Goal: Use online tool/utility: Utilize a website feature to perform a specific function

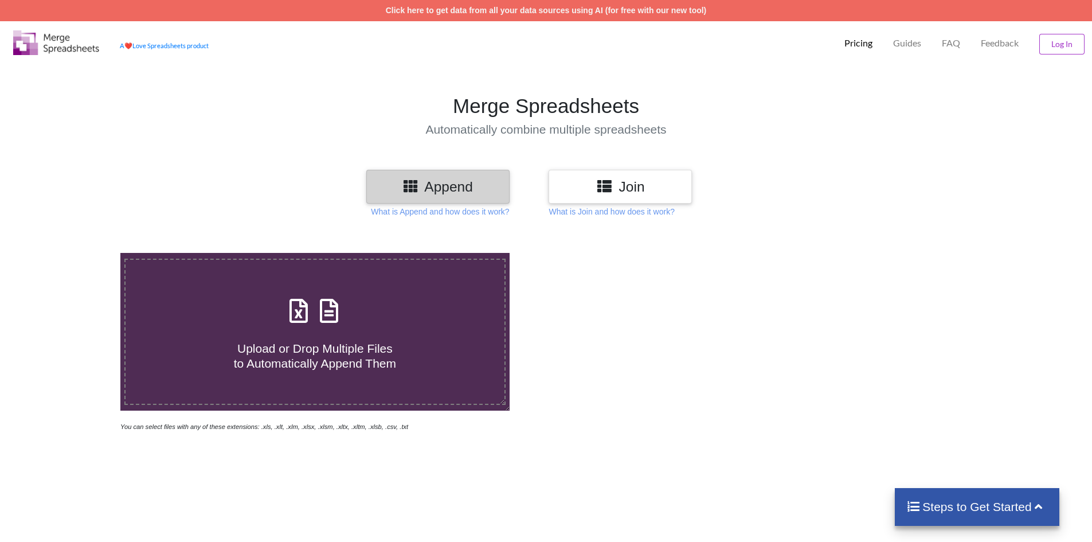
click at [311, 334] on h4 "Upload or Drop Multiple Files to Automatically Append Them" at bounding box center [315, 349] width 379 height 44
click at [78, 253] on input "Upload or Drop Multiple Files to Automatically Append Them" at bounding box center [78, 253] width 0 height 0
type input "C:\fakepath\PDI Harij.xls"
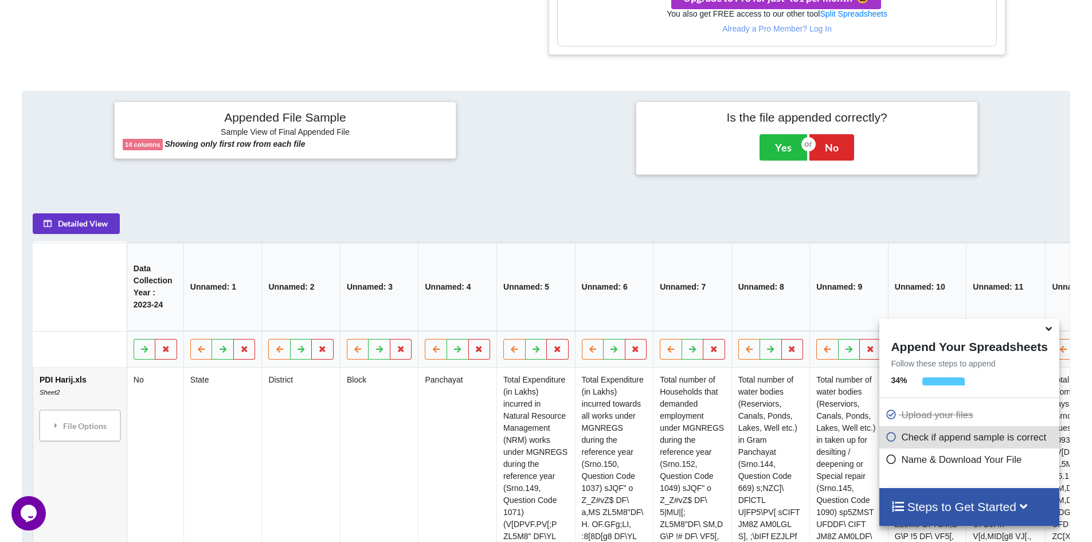
scroll to position [541, 0]
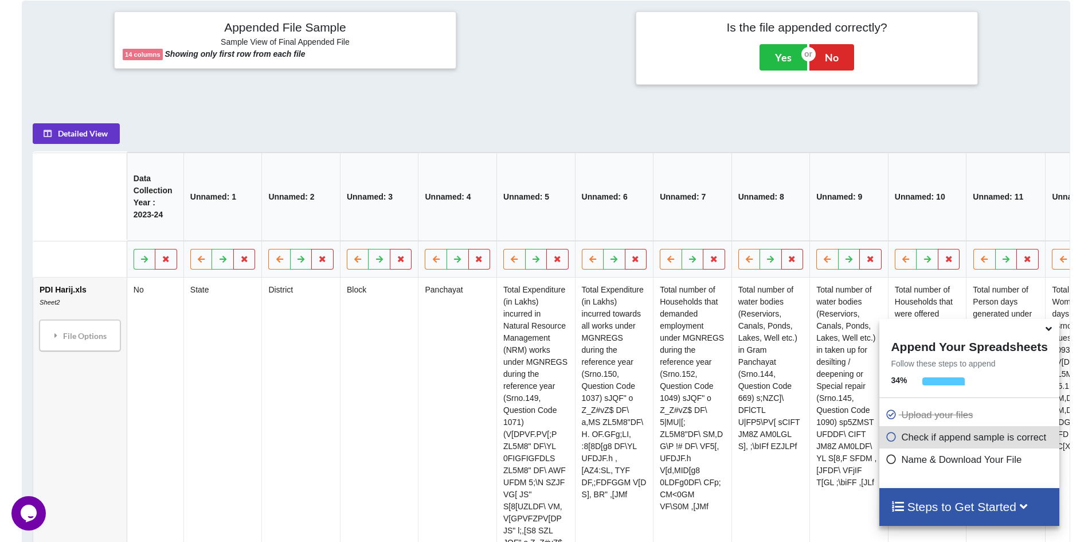
click at [976, 508] on h4 "Steps to Get Started" at bounding box center [969, 506] width 156 height 14
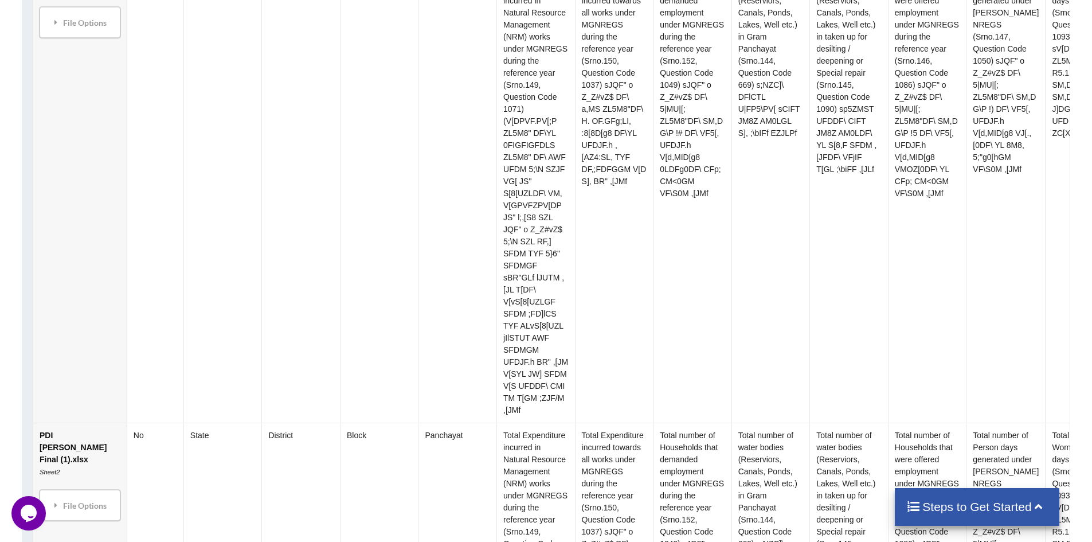
scroll to position [999, 0]
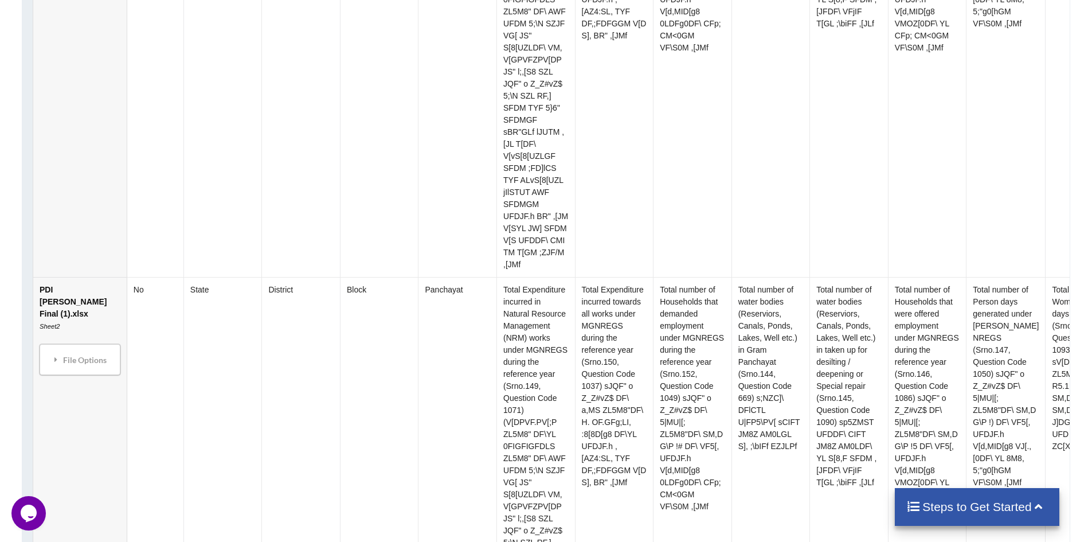
click at [976, 508] on h4 "Steps to Get Started" at bounding box center [977, 506] width 142 height 14
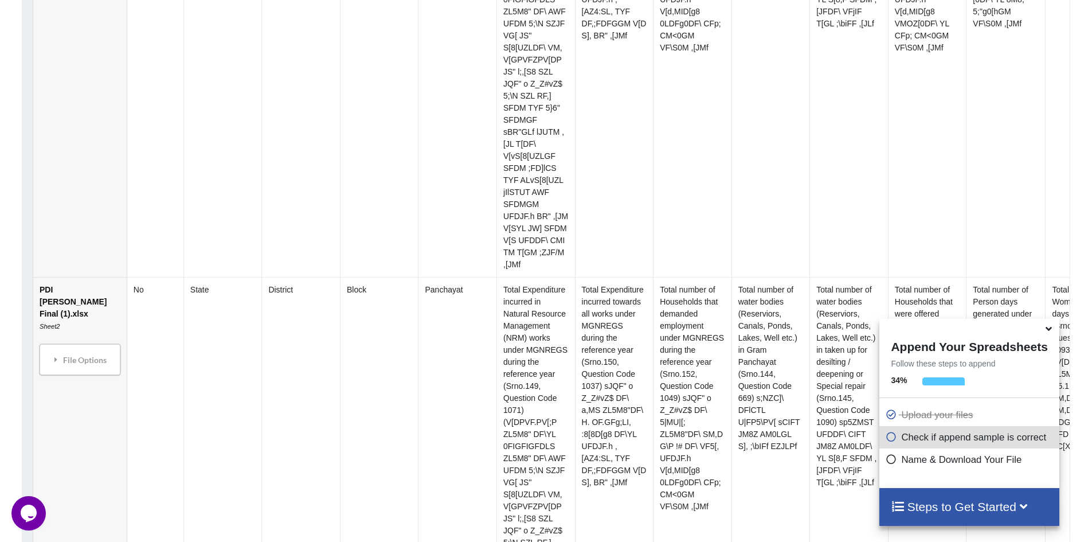
click at [889, 440] on icon at bounding box center [890, 435] width 11 height 10
click at [889, 438] on icon at bounding box center [890, 435] width 11 height 10
click at [885, 459] on icon at bounding box center [890, 457] width 11 height 10
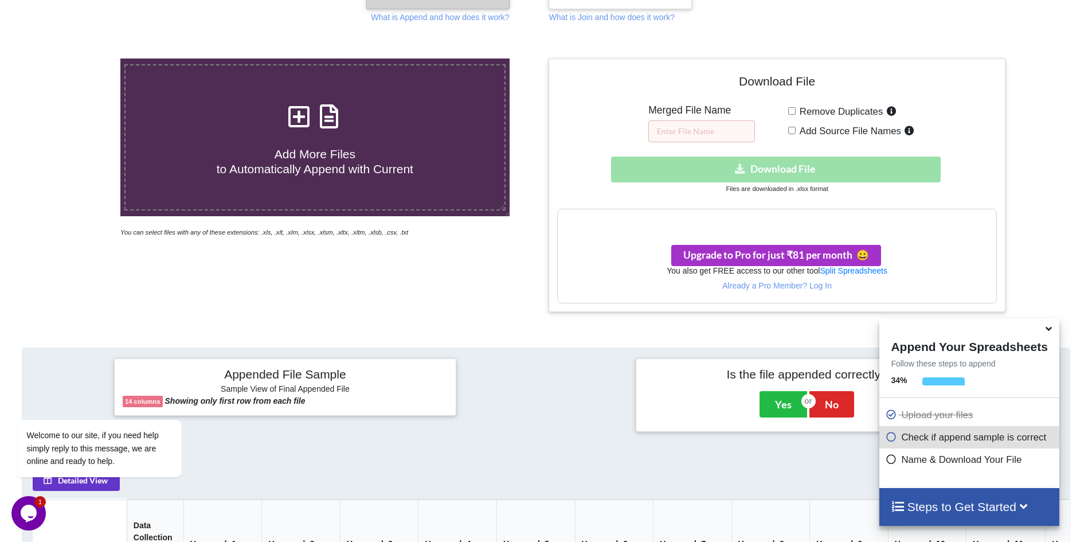
scroll to position [134, 0]
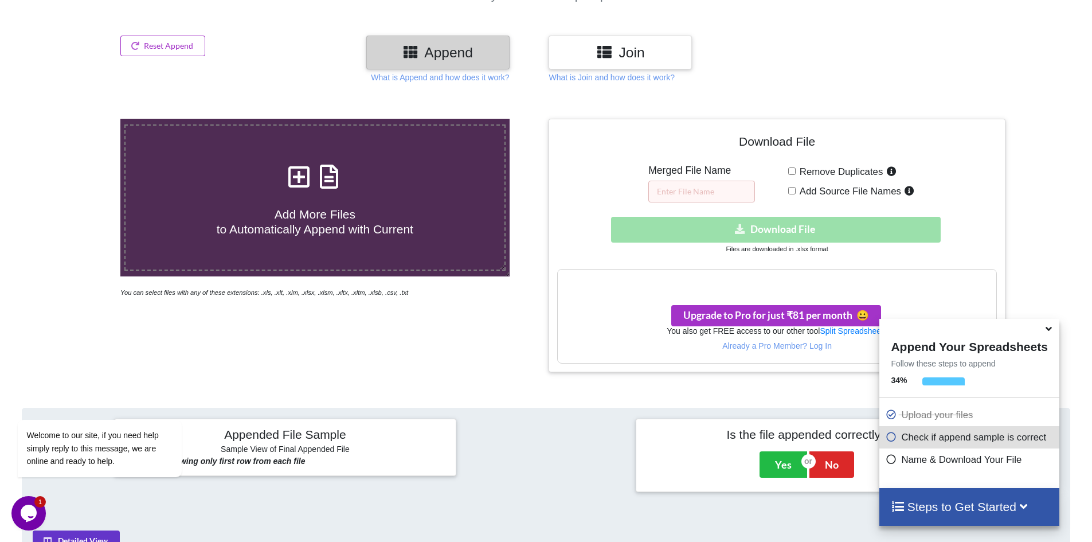
click at [793, 174] on input "Remove Duplicates" at bounding box center [791, 170] width 7 height 7
checkbox input "false"
click at [790, 190] on input "Add Source File Names" at bounding box center [791, 190] width 7 height 7
checkbox input "true"
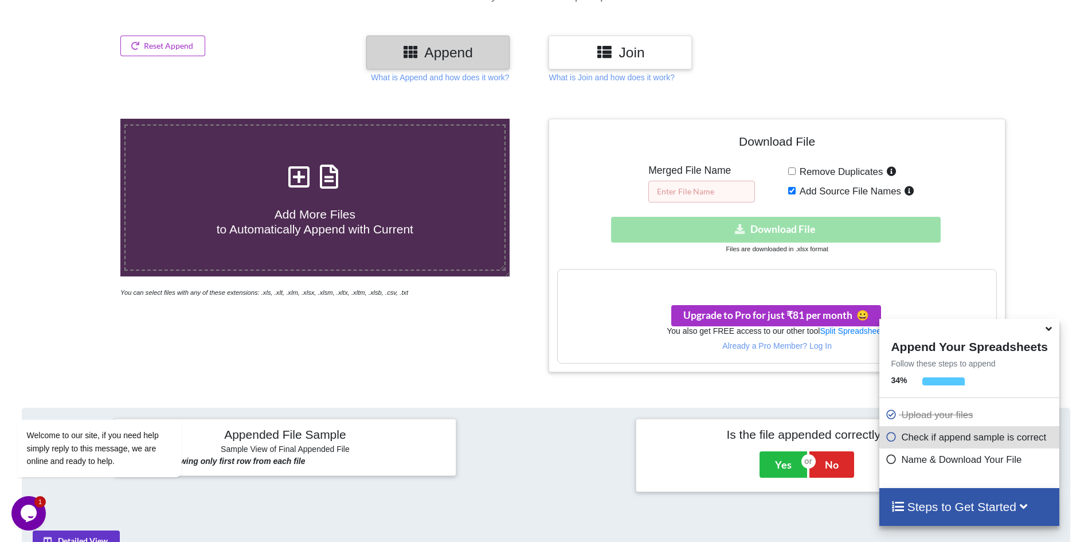
click at [693, 193] on input "text" at bounding box center [701, 192] width 107 height 22
type input "merged"
click at [765, 281] on h3 "Your files are more than 1 MB" at bounding box center [777, 281] width 438 height 13
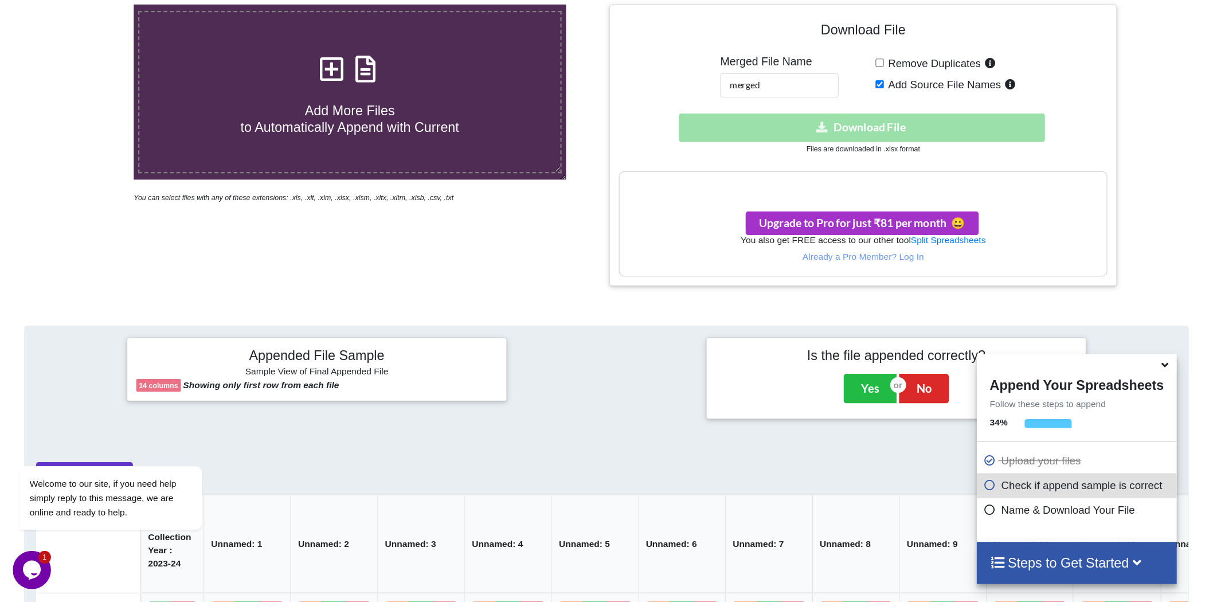
scroll to position [249, 0]
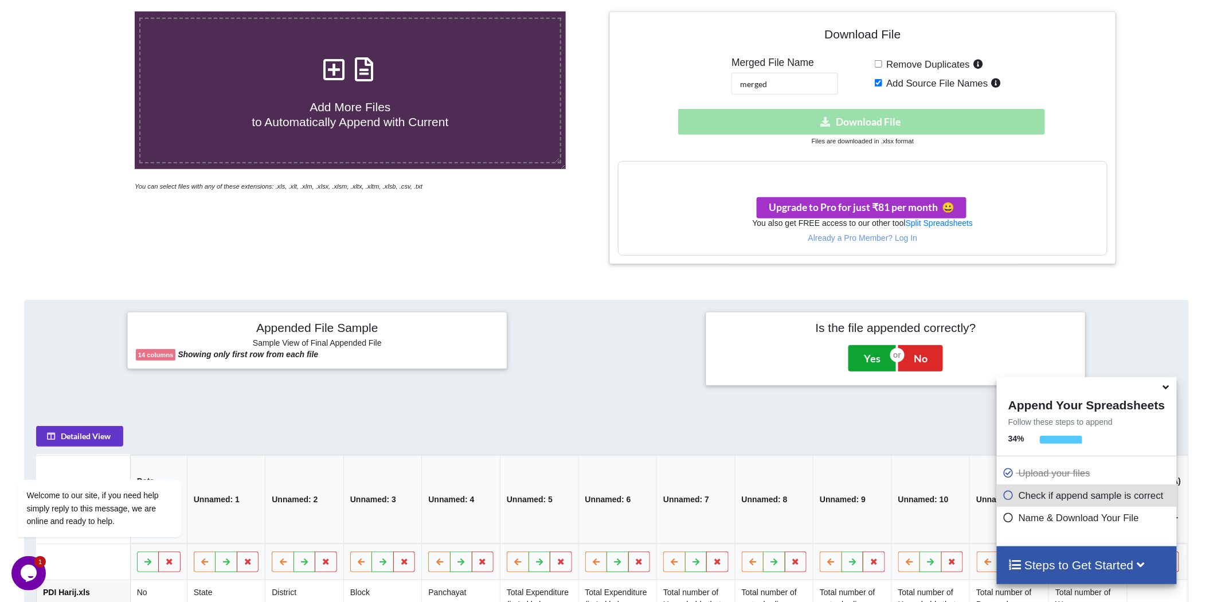
click at [862, 355] on button "Yes" at bounding box center [872, 358] width 48 height 26
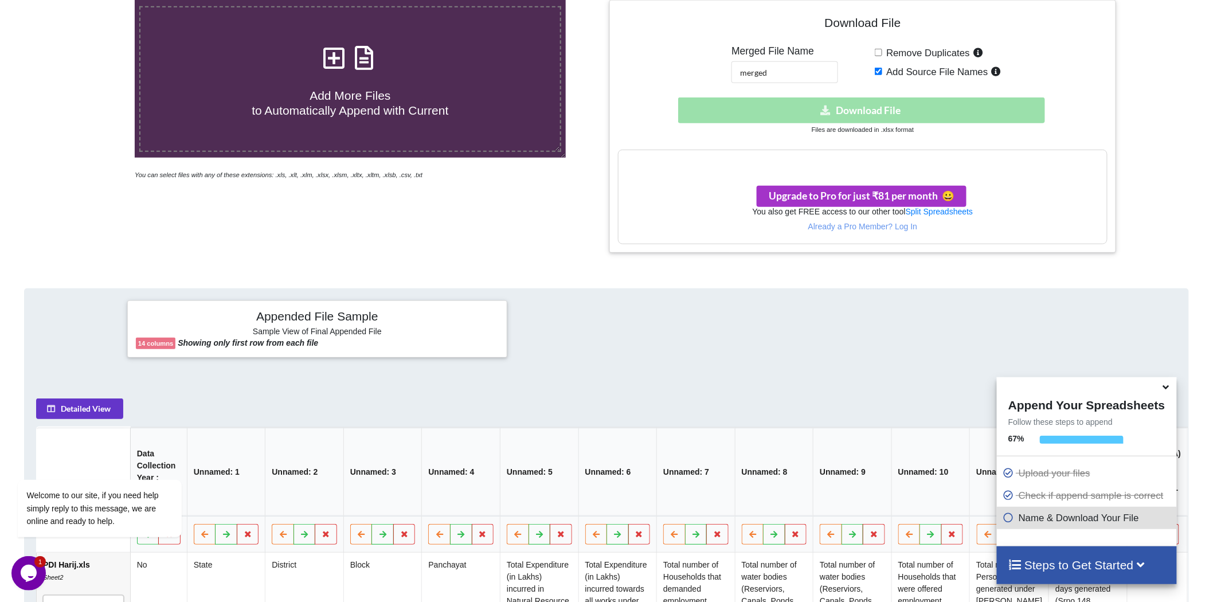
click at [1100, 541] on h4 "Steps to Get Started" at bounding box center [1086, 565] width 156 height 14
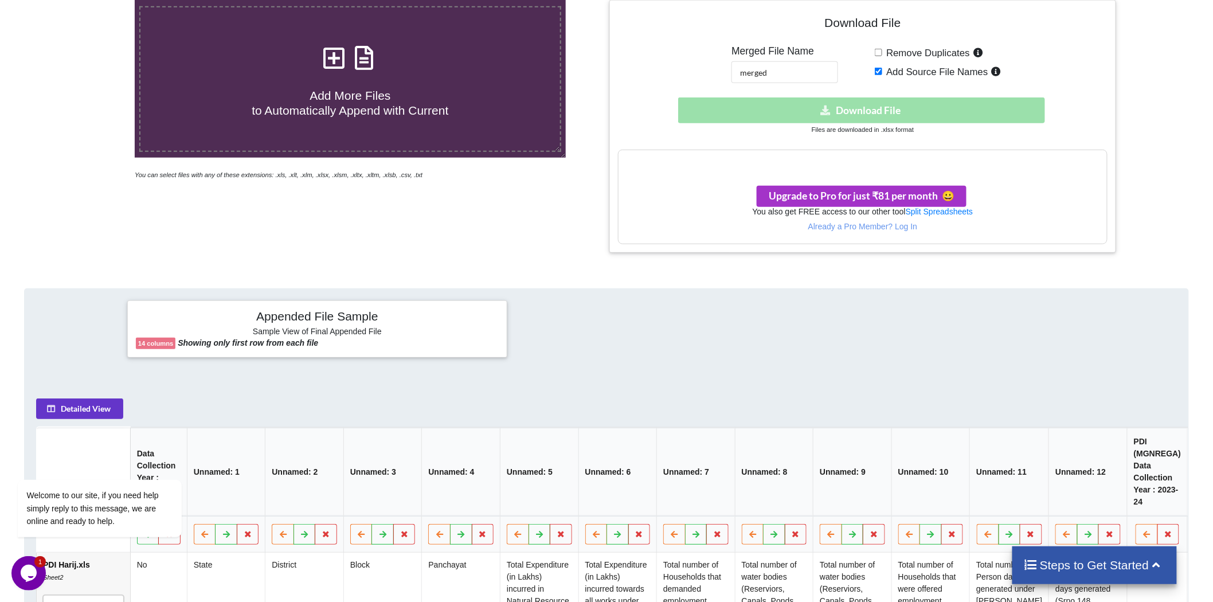
click at [1100, 541] on h4 "Steps to Get Started" at bounding box center [1095, 565] width 142 height 14
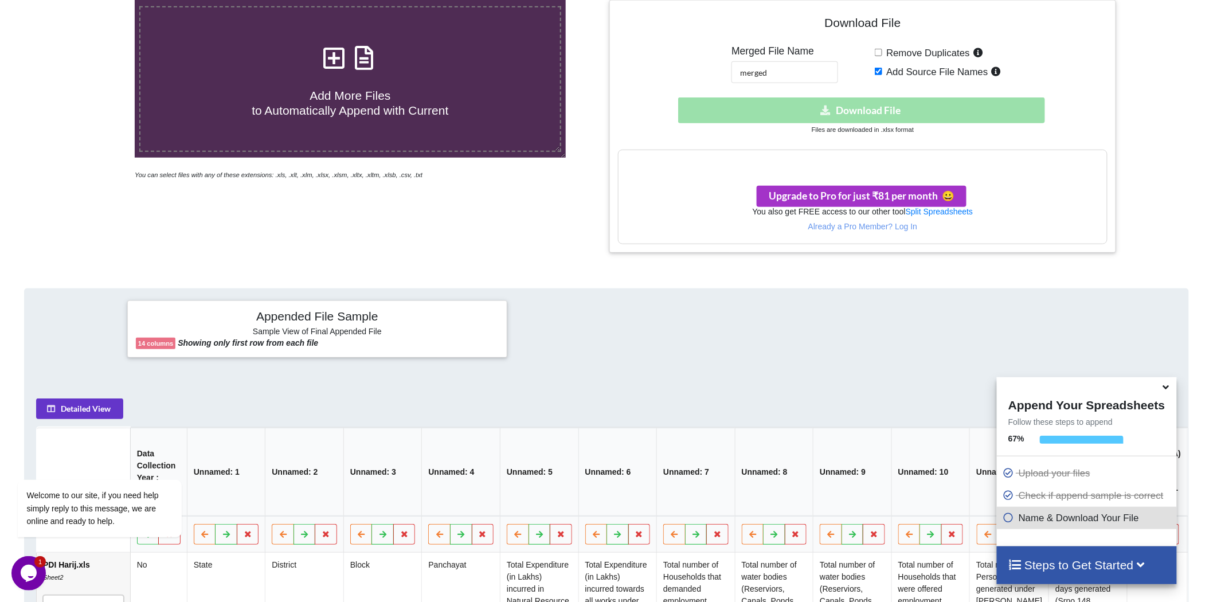
click at [837, 163] on h3 "Your files are more than 1 MB" at bounding box center [862, 162] width 488 height 13
click at [835, 195] on span "Upgrade to Pro for just ₹81 per month 😀" at bounding box center [862, 196] width 186 height 12
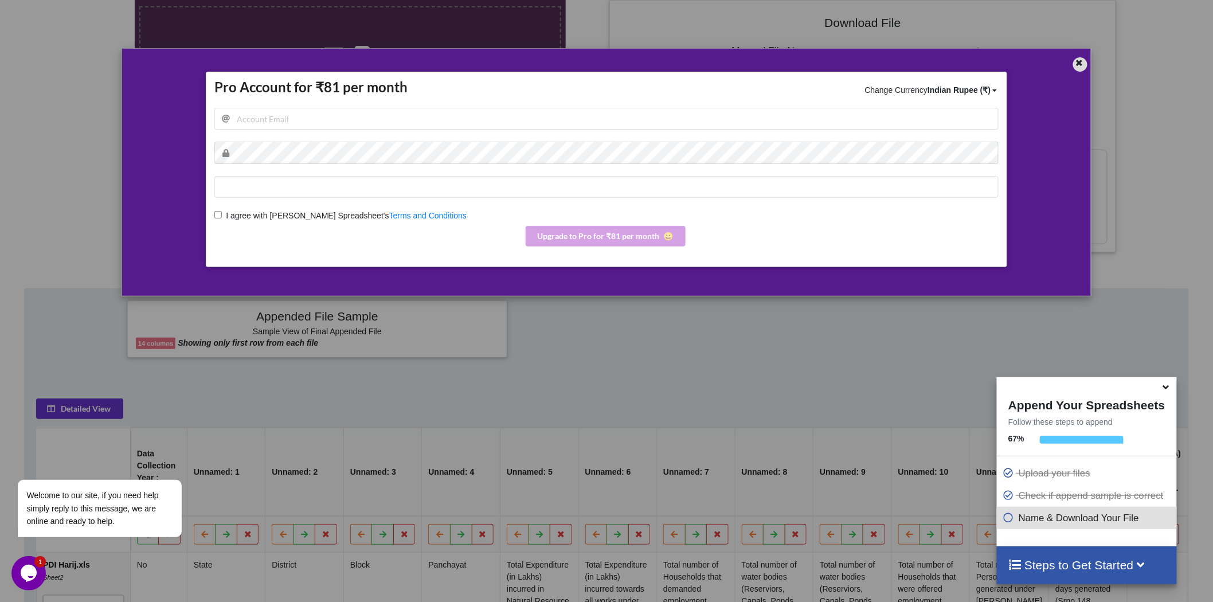
click at [1073, 65] on div at bounding box center [1080, 64] width 14 height 14
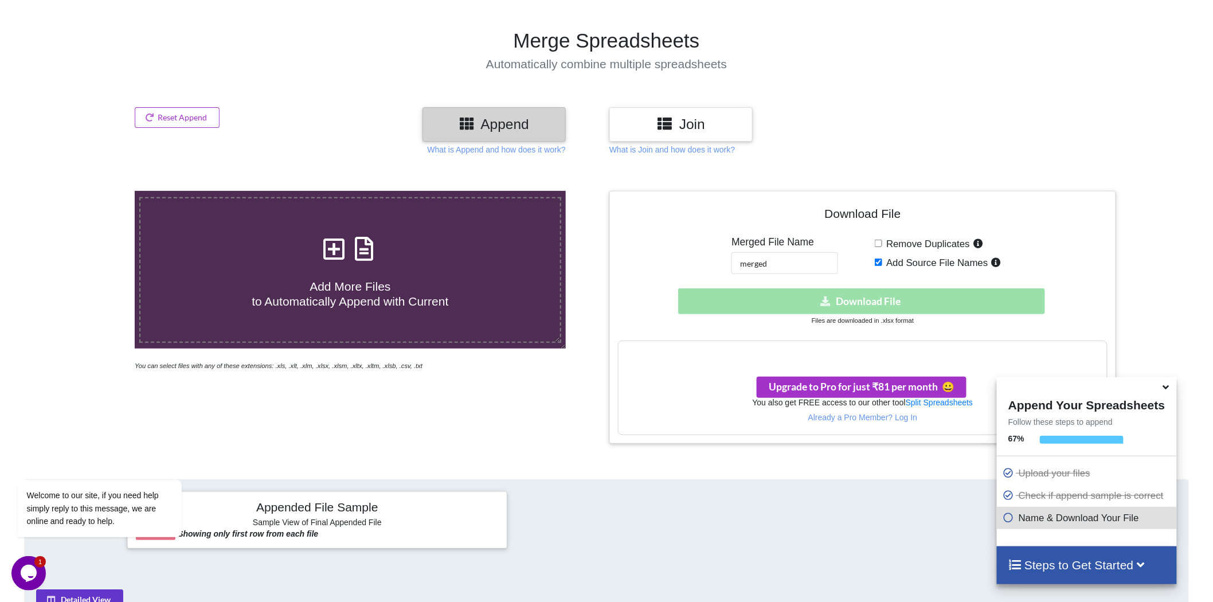
scroll to position [0, 0]
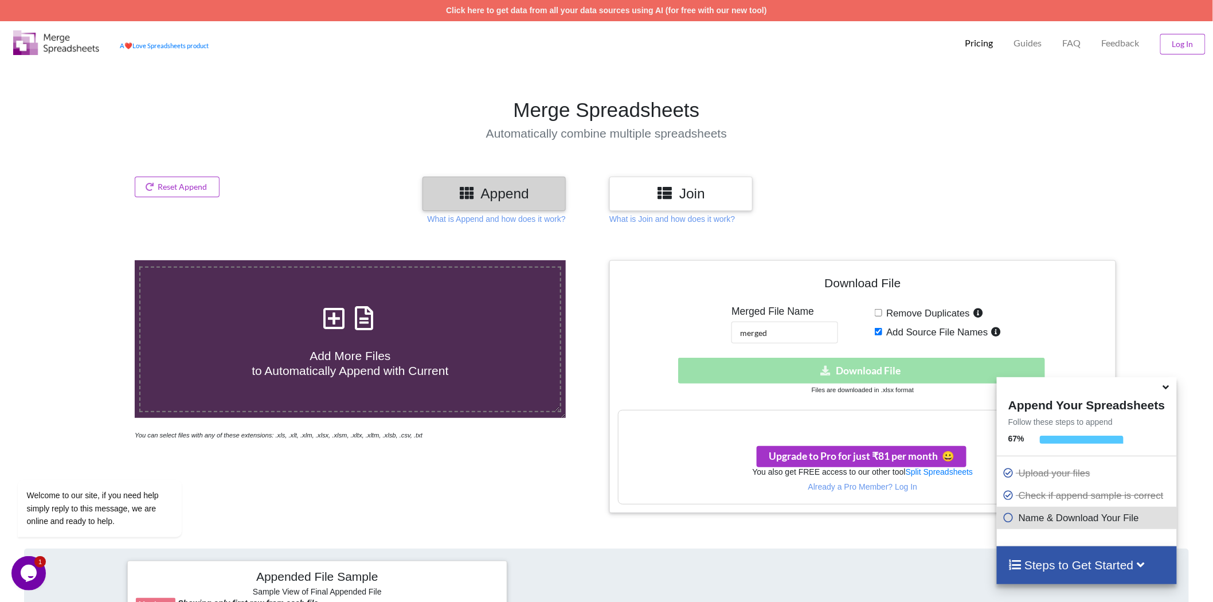
click at [331, 321] on icon at bounding box center [334, 312] width 29 height 24
click at [88, 260] on input "Add More Files to Automatically Append with Current" at bounding box center [88, 260] width 0 height 0
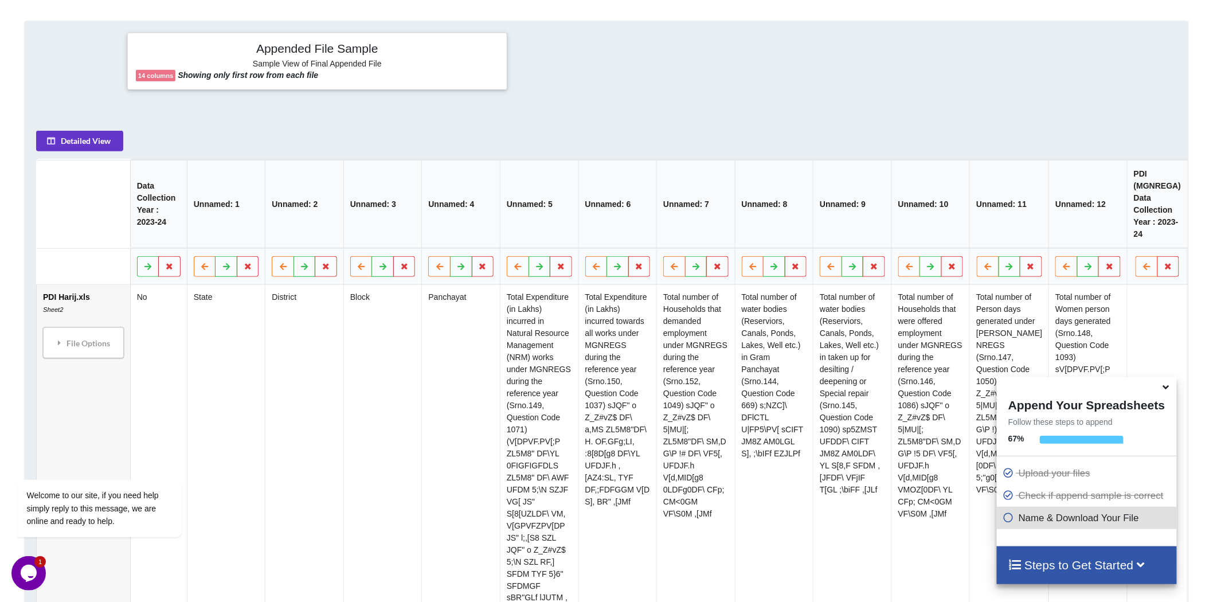
scroll to position [782, 0]
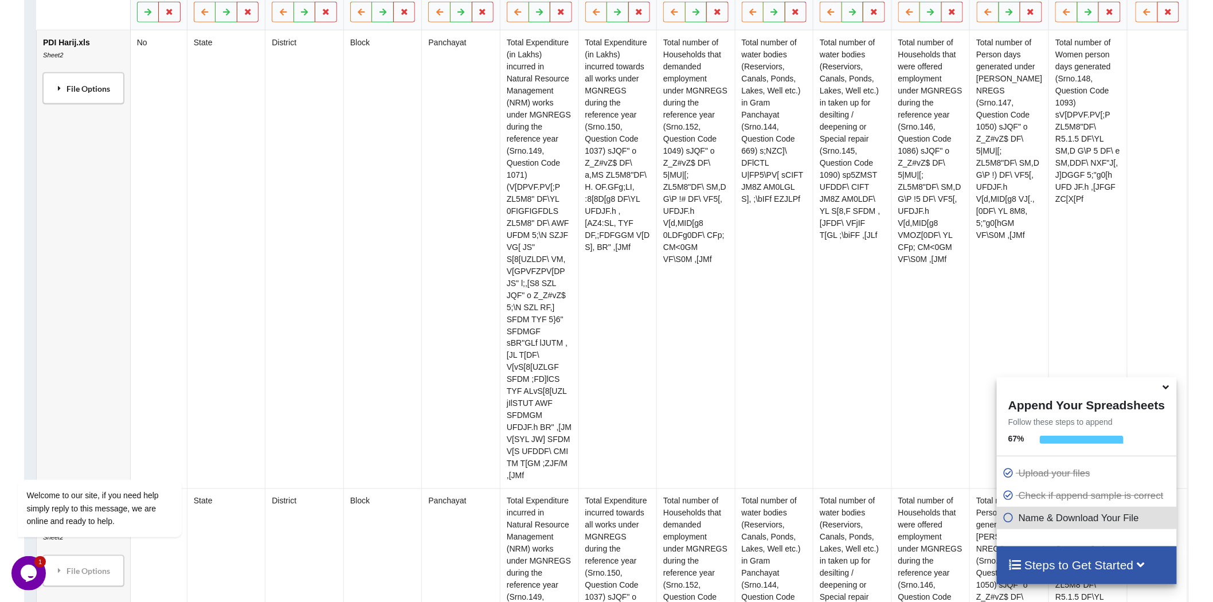
click at [71, 100] on div "File Options" at bounding box center [84, 88] width 74 height 24
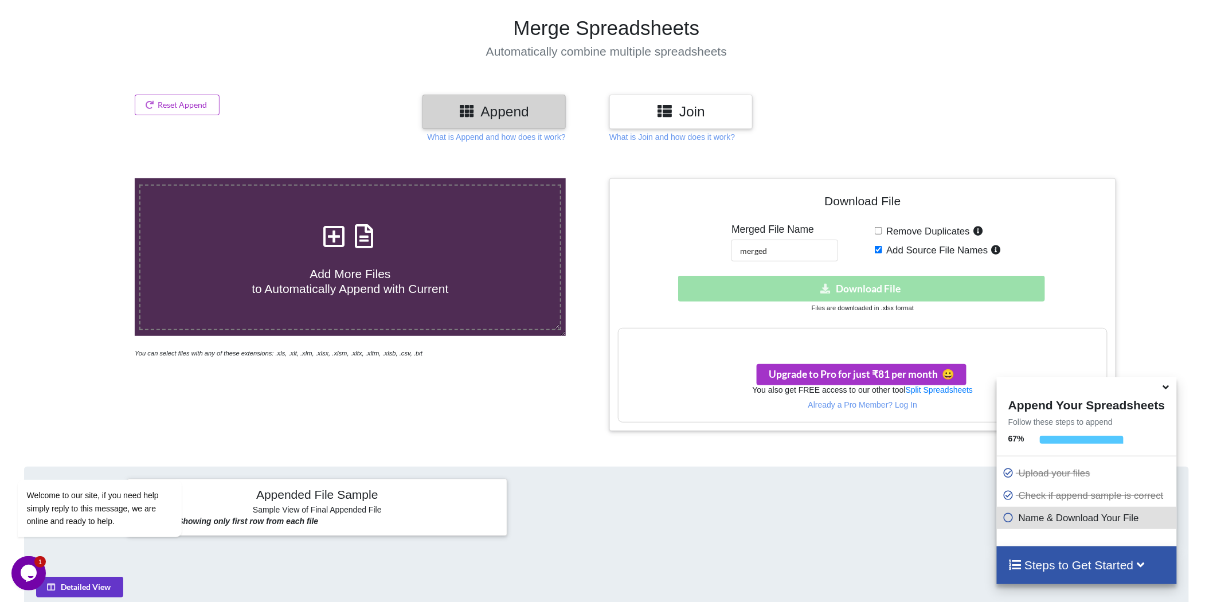
scroll to position [0, 0]
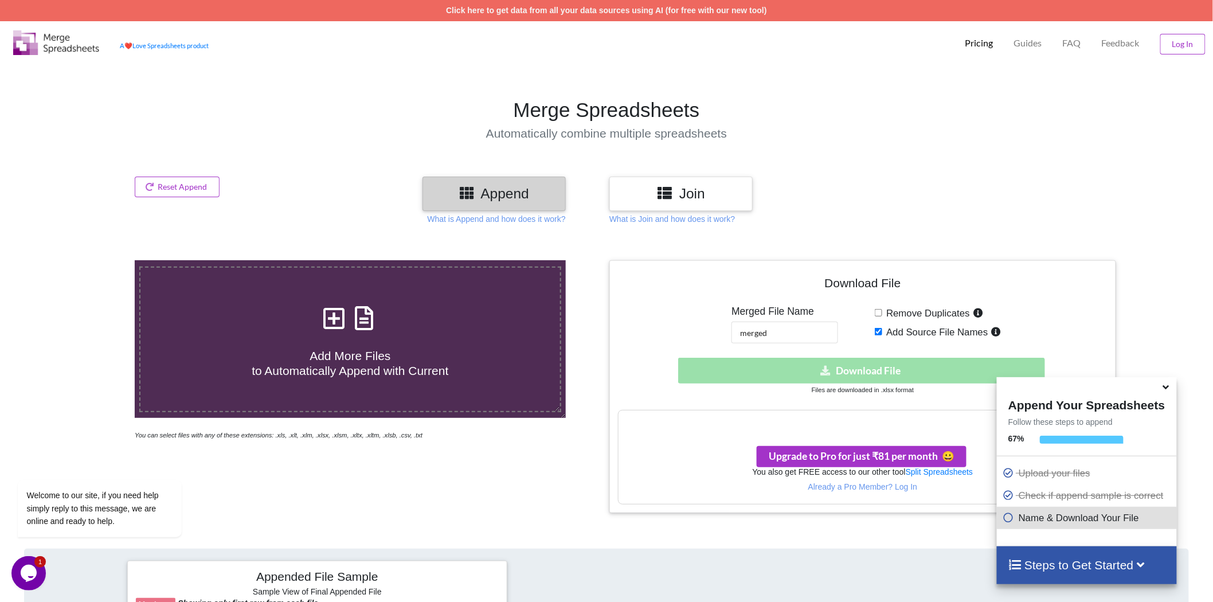
drag, startPoint x: 1006, startPoint y: 516, endPoint x: 999, endPoint y: 517, distance: 7.5
click at [1005, 517] on icon at bounding box center [1007, 516] width 11 height 10
click at [1004, 515] on icon at bounding box center [1007, 516] width 11 height 10
click at [1100, 390] on icon at bounding box center [1165, 385] width 12 height 10
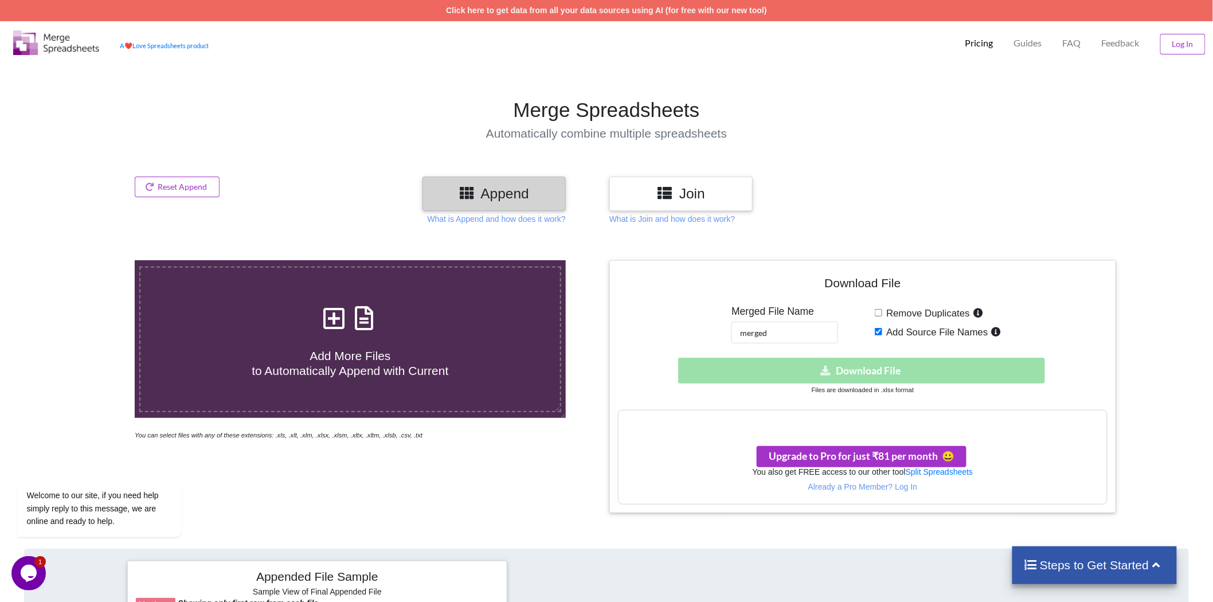
click at [1100, 541] on h4 "Steps to Get Started" at bounding box center [1095, 565] width 142 height 14
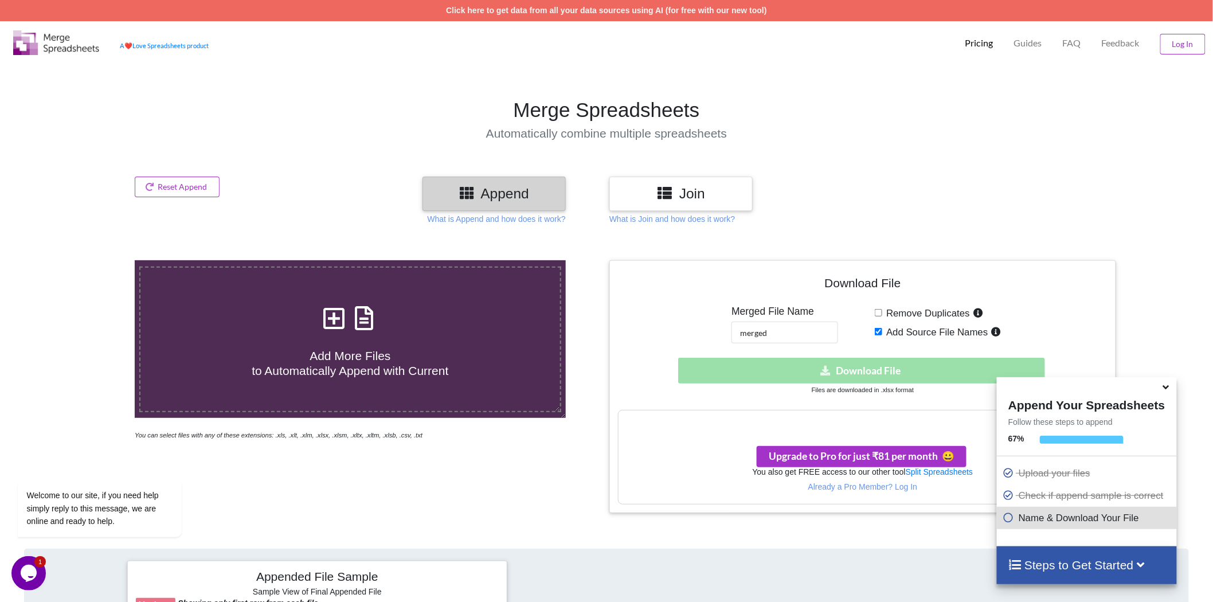
click at [1100, 390] on icon at bounding box center [1165, 385] width 12 height 10
